Goal: Task Accomplishment & Management: Manage account settings

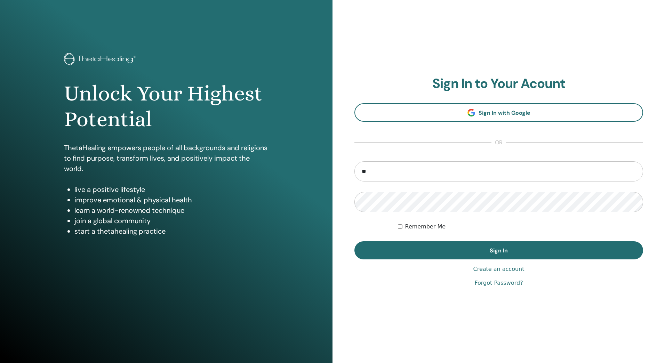
drag, startPoint x: 467, startPoint y: 175, endPoint x: 210, endPoint y: 133, distance: 260.1
click at [210, 133] on div "Unlock Your Highest Potential ThetaHealing empowers people of all backgrounds a…" at bounding box center [332, 181] width 665 height 363
type input "**********"
click at [354, 241] on button "Sign In" at bounding box center [498, 250] width 289 height 18
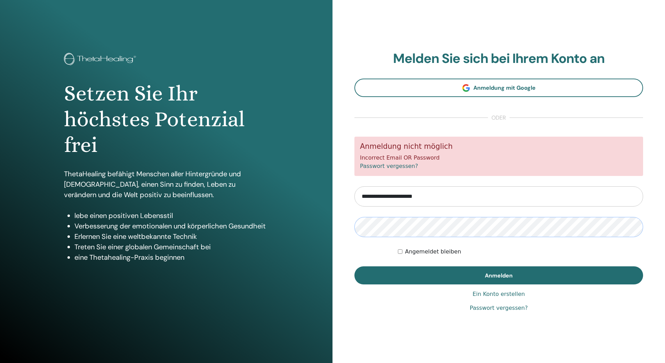
click at [354, 266] on button "Anmelden" at bounding box center [498, 275] width 289 height 18
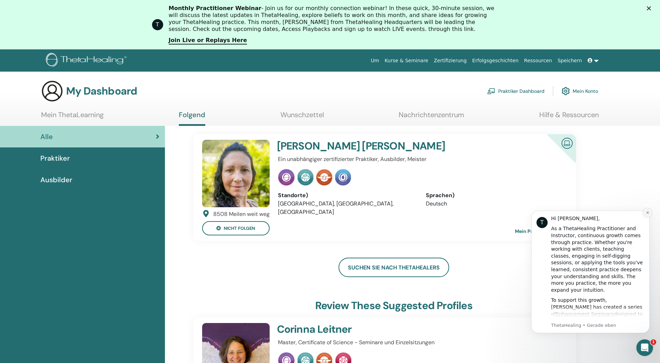
click at [647, 213] on icon "Dismiss notification" at bounding box center [647, 212] width 2 height 2
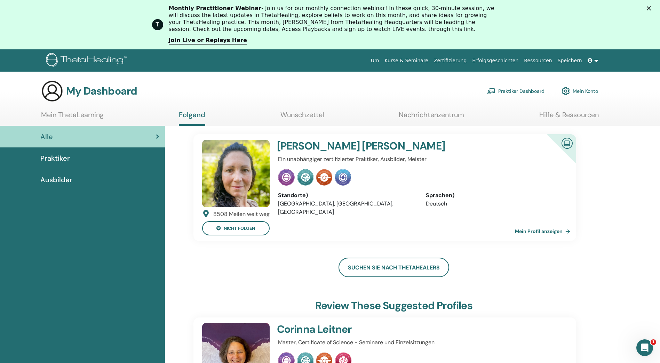
click at [537, 238] on link "Mein Profil anzeigen" at bounding box center [544, 231] width 58 height 14
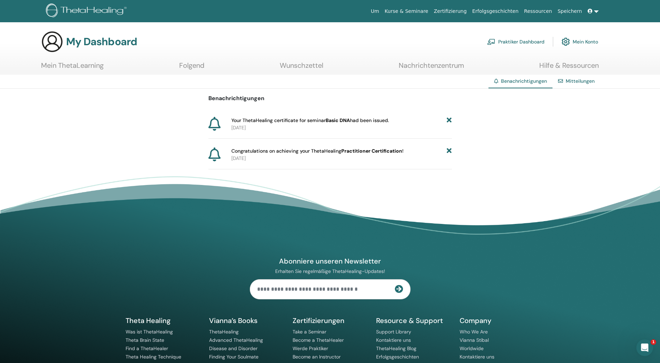
click at [311, 154] on span "Congratulations on achieving your ThetaHealing Practitioner Certification !" at bounding box center [317, 150] width 172 height 7
click at [315, 154] on span "Congratulations on achieving your ThetaHealing Practitioner Certification !" at bounding box center [317, 150] width 172 height 7
click at [449, 121] on icon at bounding box center [449, 120] width 5 height 7
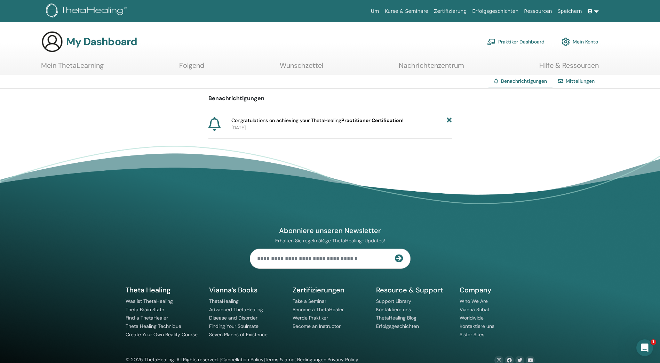
click at [448, 121] on icon at bounding box center [449, 120] width 5 height 7
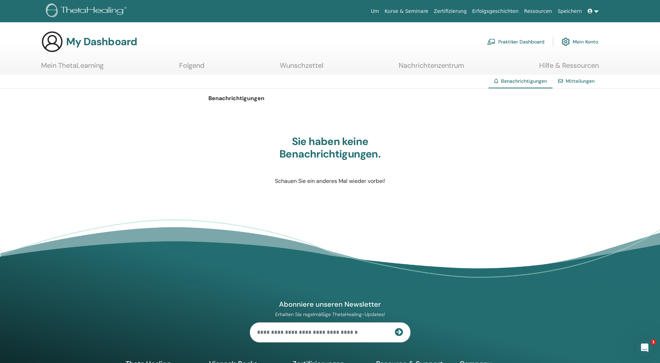
click at [578, 42] on link "Mein Konto" at bounding box center [579, 41] width 37 height 15
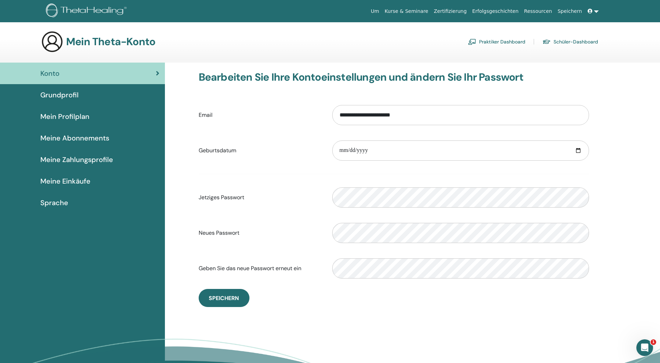
click at [85, 119] on span "Mein Profilplan" at bounding box center [64, 116] width 49 height 10
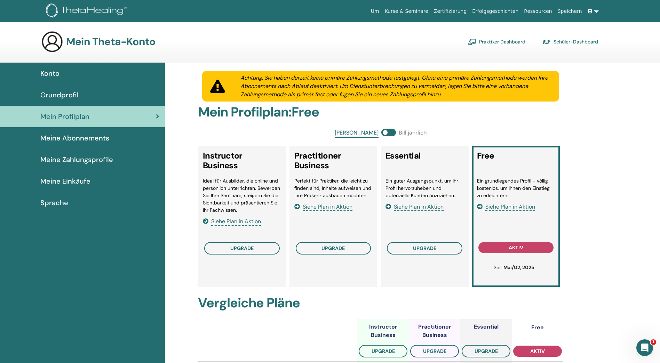
click at [72, 96] on span "Grundprofil" at bounding box center [59, 95] width 38 height 10
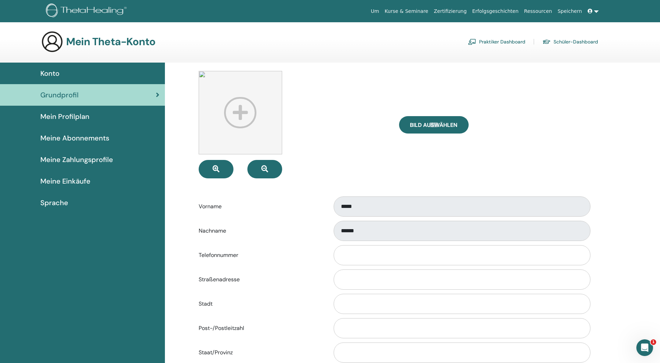
click at [81, 140] on span "Meine Abonnements" at bounding box center [74, 138] width 69 height 10
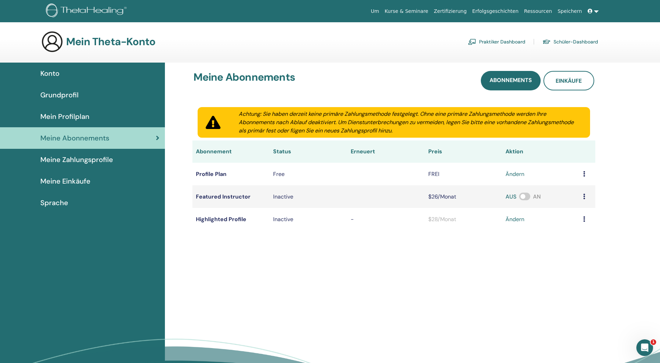
click at [84, 160] on span "Meine Zahlungsprofile" at bounding box center [76, 159] width 73 height 10
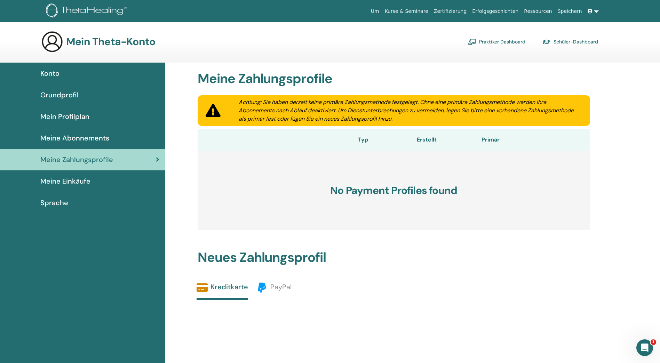
click at [80, 178] on span "Meine Einkäufe" at bounding box center [65, 181] width 50 height 10
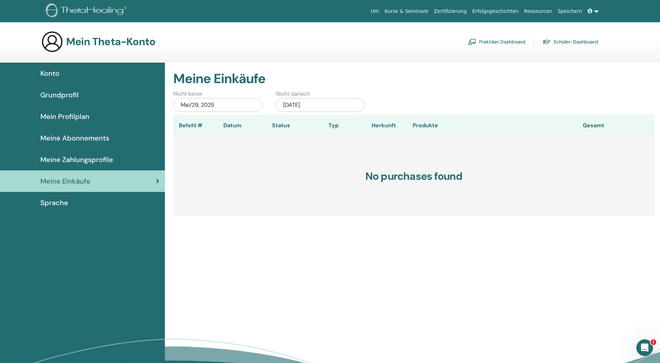
click at [564, 39] on link "Schüler-Dashboard" at bounding box center [570, 41] width 56 height 11
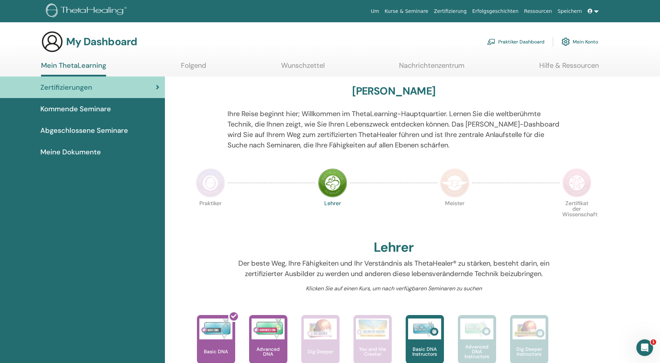
click at [416, 9] on link "Kurse & Seminare" at bounding box center [406, 11] width 49 height 13
click at [424, 13] on link "Kurse & Seminare" at bounding box center [406, 11] width 49 height 13
click at [98, 128] on span "Abgeschlossene Seminare" at bounding box center [84, 130] width 88 height 10
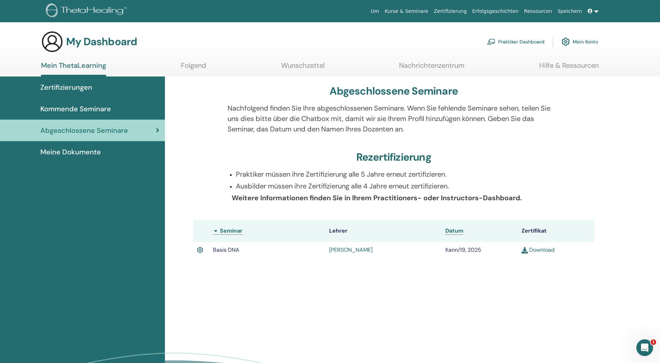
click at [550, 250] on link "Download" at bounding box center [537, 249] width 33 height 7
click at [80, 151] on span "Meine Dokumente" at bounding box center [70, 152] width 61 height 10
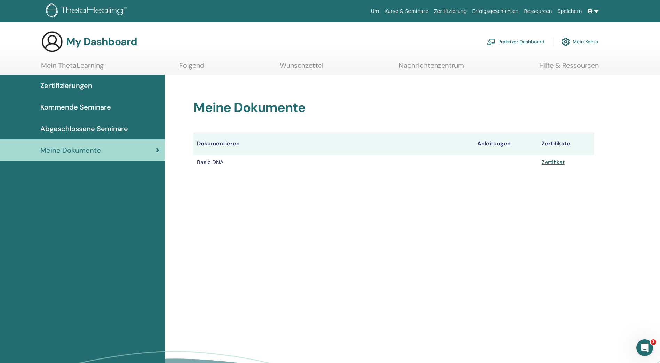
click at [378, 191] on div "Meine Dokumente Dokumentieren Anleitungen Zertifikate Basic DNA Zertifikat" at bounding box center [412, 248] width 495 height 346
click at [65, 127] on span "Abgeschlossene Seminare" at bounding box center [84, 128] width 88 height 10
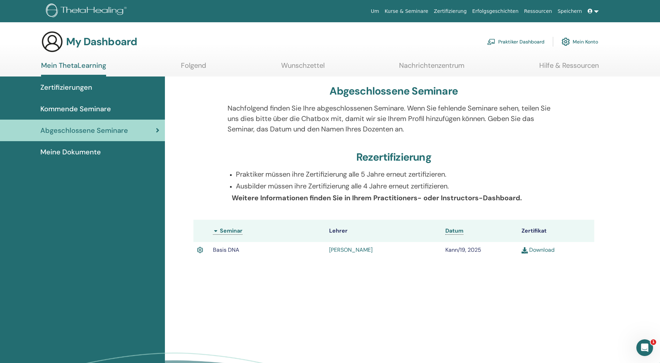
click at [582, 42] on link "Mein Konto" at bounding box center [579, 41] width 37 height 15
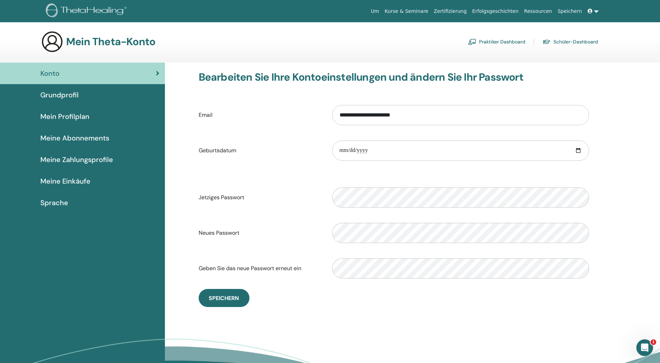
click at [579, 12] on link "Speichern" at bounding box center [570, 11] width 30 height 13
